Goal: Transaction & Acquisition: Purchase product/service

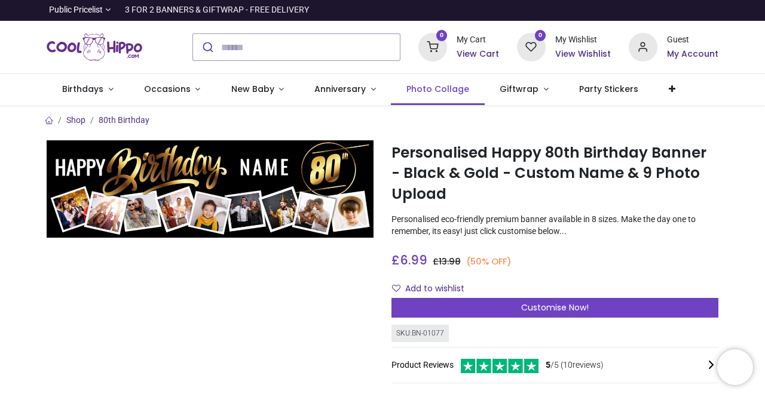
click at [430, 87] on span "Photo Collage" at bounding box center [437, 89] width 63 height 12
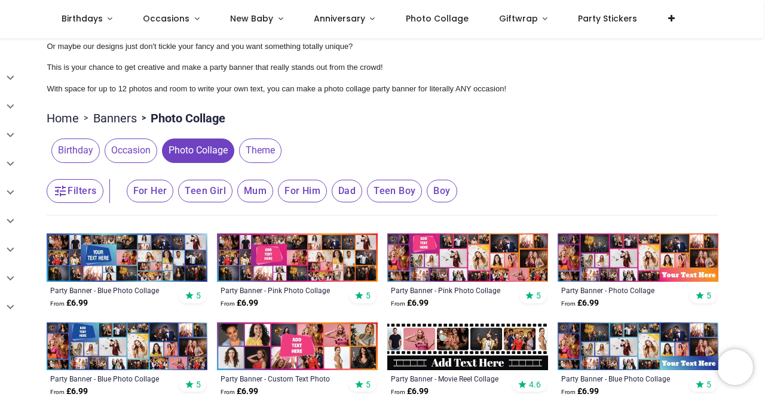
scroll to position [179, 0]
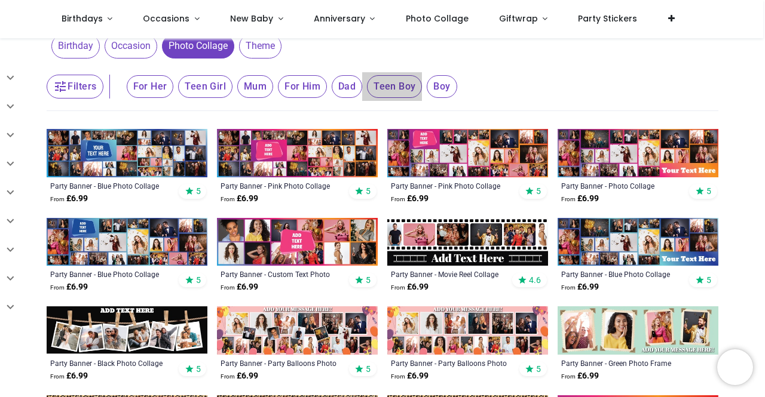
click at [174, 93] on span "Teen Boy" at bounding box center [150, 86] width 47 height 23
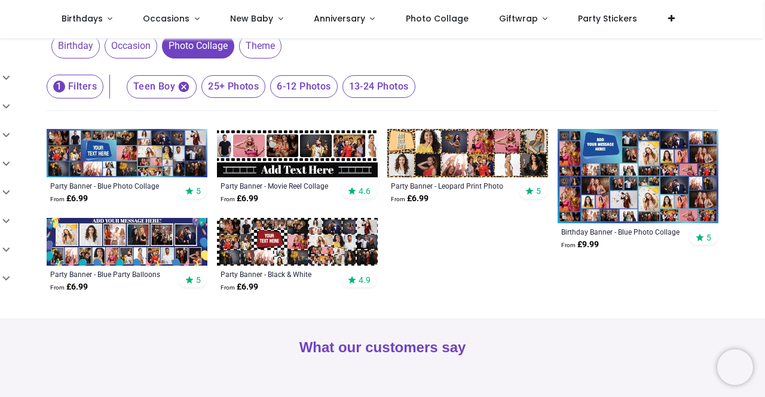
click at [160, 248] on img at bounding box center [127, 242] width 161 height 48
click at [133, 151] on img at bounding box center [127, 153] width 161 height 48
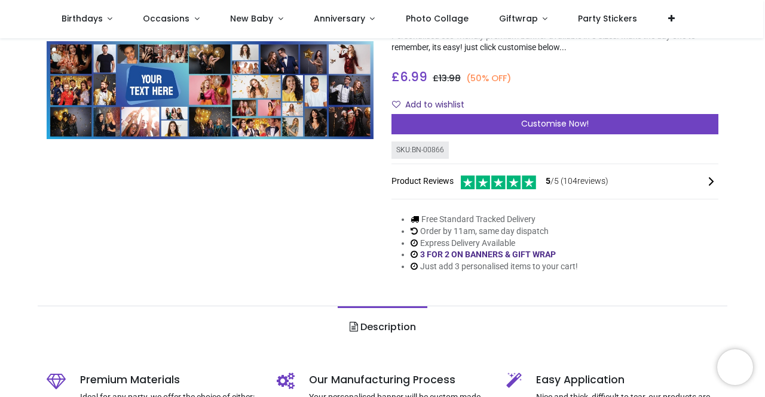
scroll to position [60, 0]
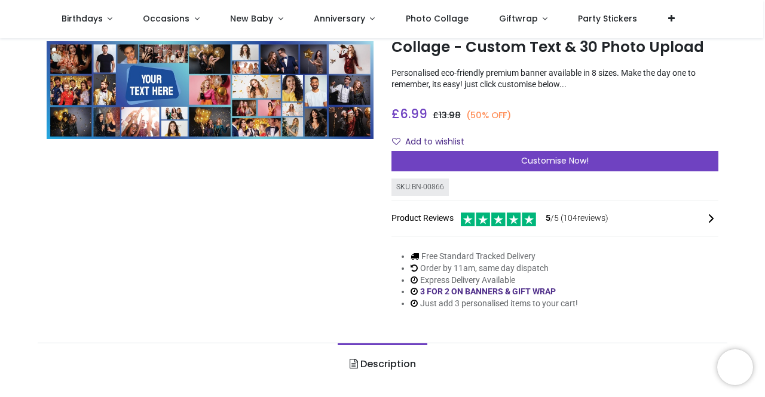
click at [158, 91] on img at bounding box center [210, 90] width 327 height 98
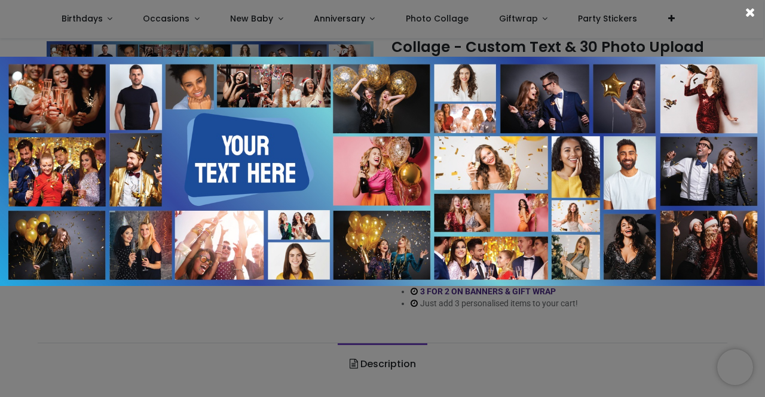
click at [173, 336] on div at bounding box center [382, 198] width 765 height 397
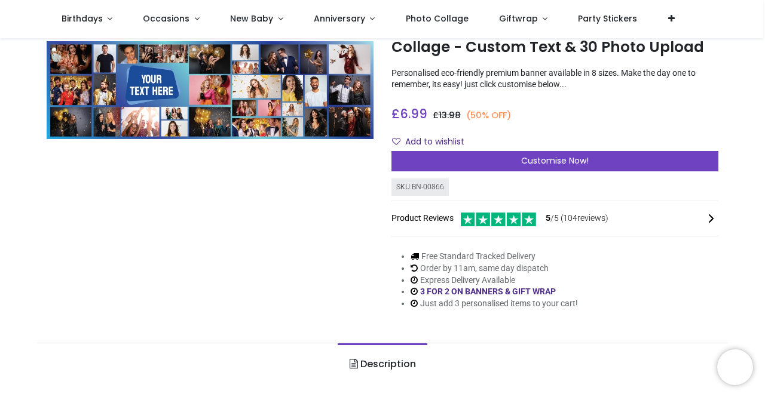
scroll to position [0, 0]
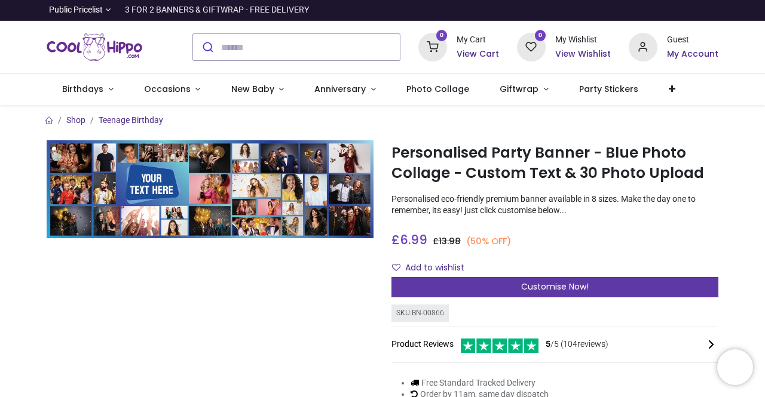
click at [543, 287] on span "Customise Now!" at bounding box center [555, 287] width 68 height 12
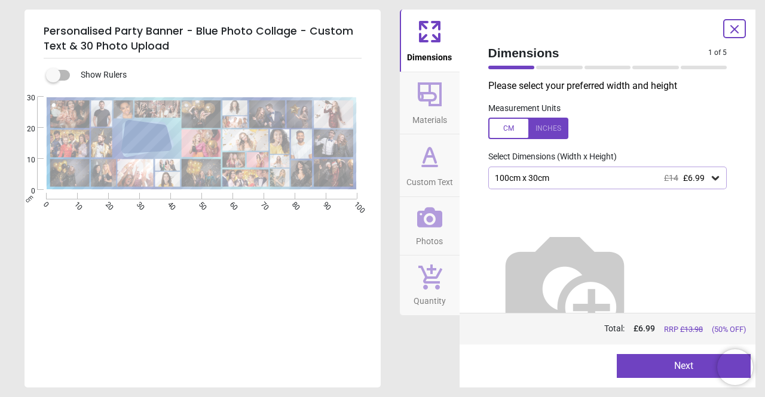
click at [538, 121] on div at bounding box center [528, 129] width 80 height 22
click at [501, 124] on div at bounding box center [528, 129] width 80 height 22
click at [685, 373] on button "Next" at bounding box center [684, 366] width 134 height 24
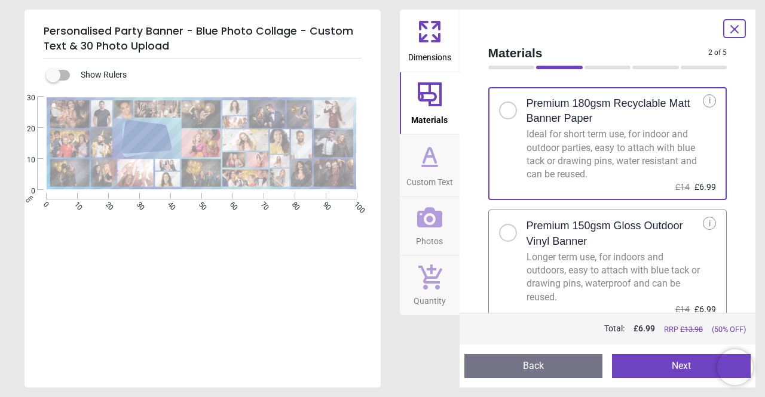
scroll to position [24, 0]
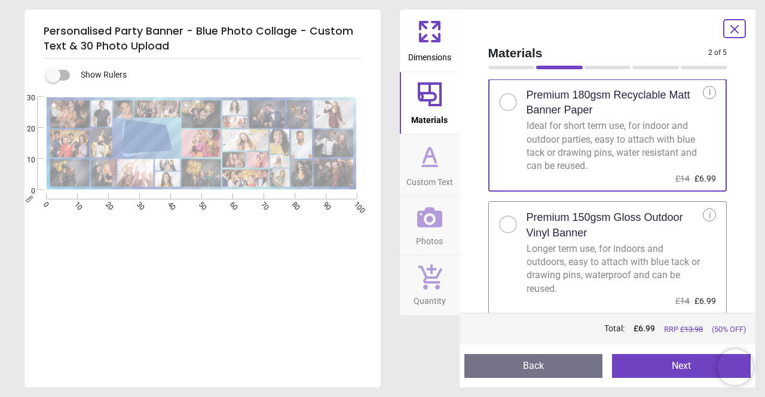
click at [506, 226] on div at bounding box center [507, 224] width 7 height 7
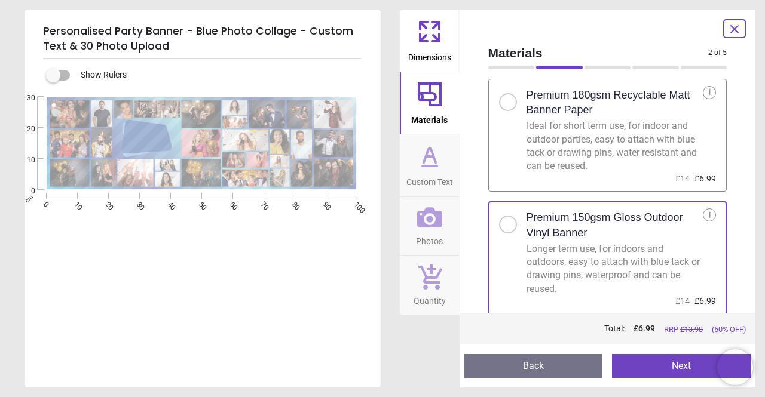
click at [672, 367] on button "Next" at bounding box center [681, 366] width 139 height 24
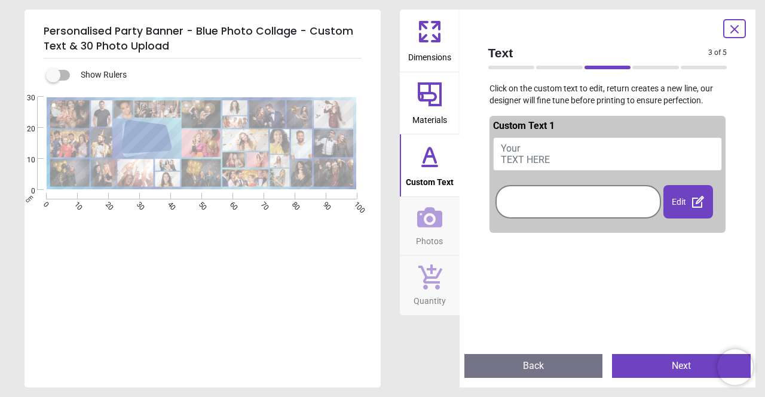
click at [507, 137] on button "Your TEXT HERE" at bounding box center [607, 153] width 229 height 33
click at [516, 154] on span "Your TEXT HERE" at bounding box center [525, 154] width 49 height 23
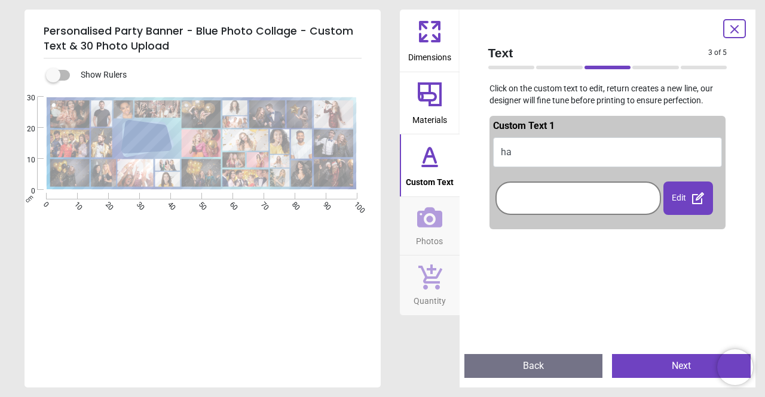
type textarea "*"
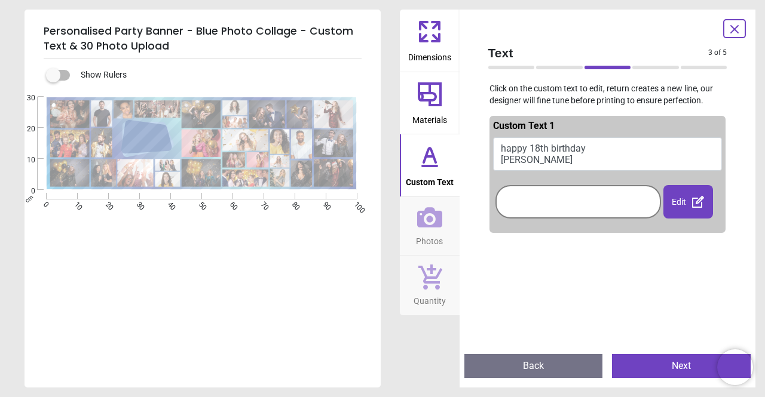
type textarea "**********"
click at [435, 163] on icon at bounding box center [430, 155] width 12 height 14
click at [434, 163] on icon at bounding box center [430, 155] width 12 height 14
click at [427, 159] on icon at bounding box center [429, 156] width 29 height 29
click at [427, 158] on icon at bounding box center [429, 156] width 29 height 29
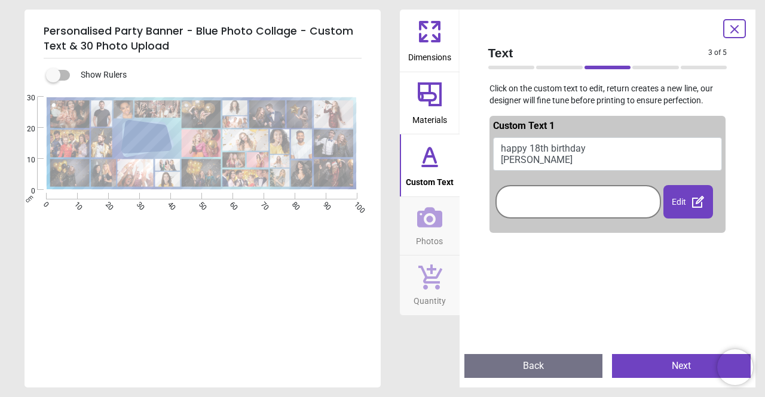
click at [427, 171] on span "Custom Text" at bounding box center [430, 180] width 48 height 18
click at [663, 367] on button "Next" at bounding box center [681, 366] width 139 height 24
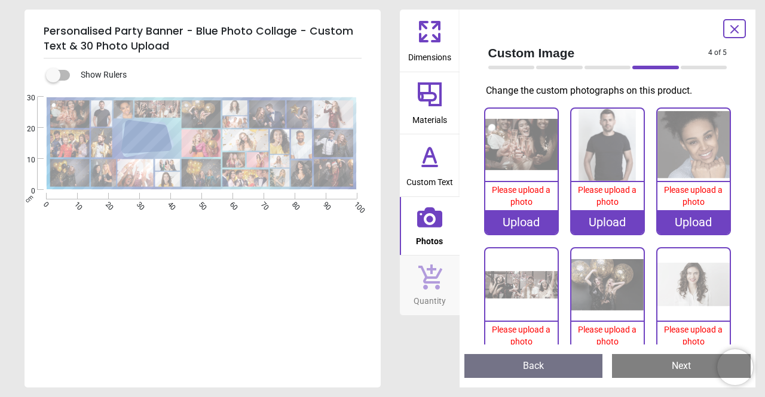
scroll to position [2, 0]
click at [507, 179] on div "0%" at bounding box center [521, 145] width 72 height 73
